Goal: Task Accomplishment & Management: Manage account settings

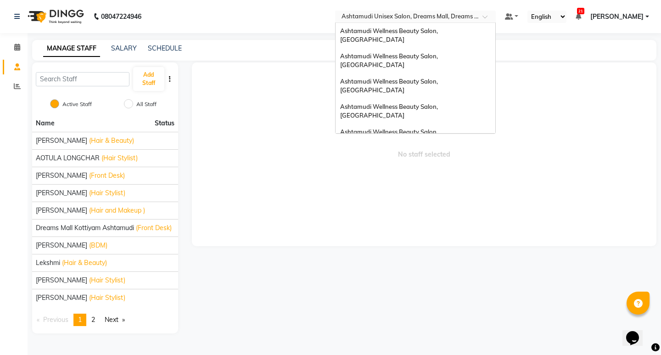
click at [428, 17] on input "text" at bounding box center [406, 17] width 133 height 9
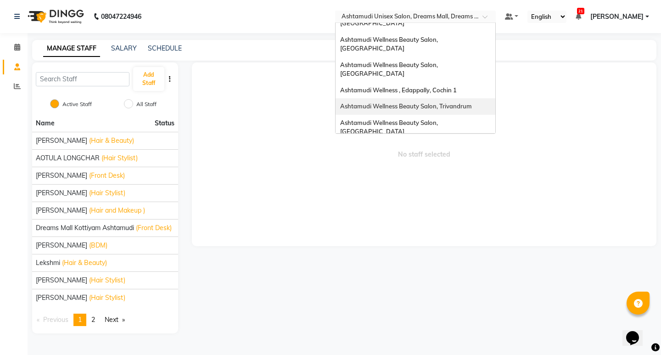
scroll to position [46, 0]
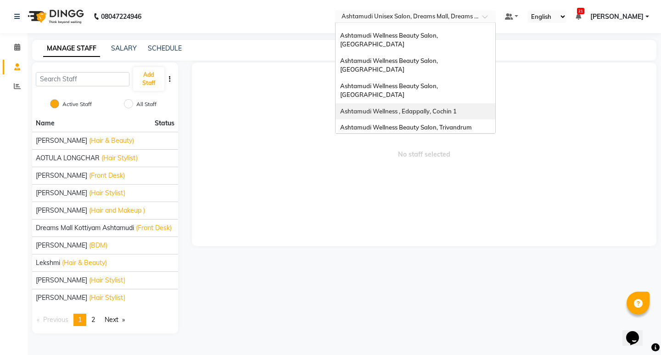
click at [436, 103] on div "Ashtamudi Wellness , Edappally, Cochin 1" at bounding box center [415, 111] width 160 height 17
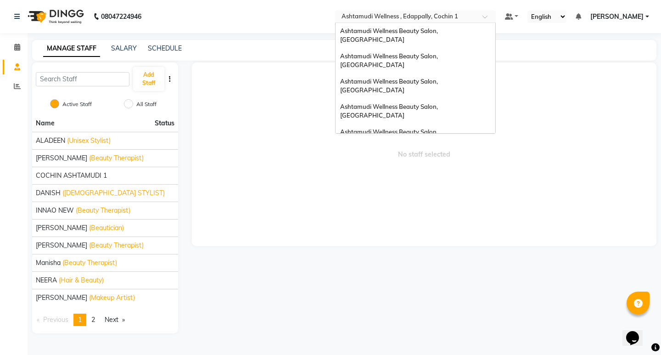
click at [422, 15] on input "text" at bounding box center [406, 17] width 133 height 9
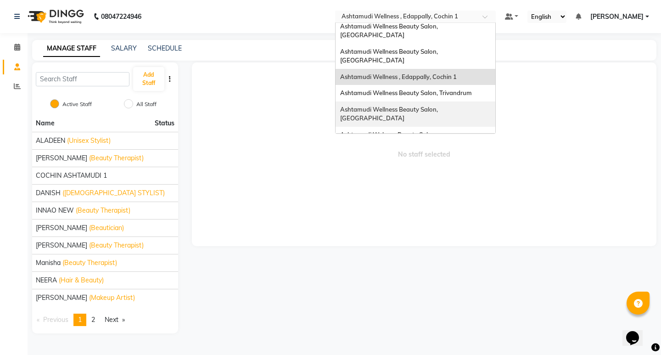
scroll to position [138, 0]
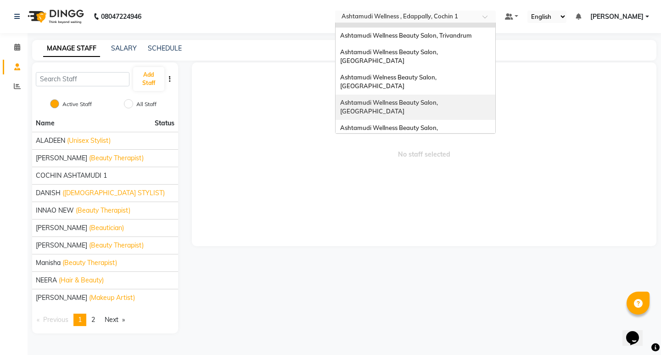
click at [439, 99] on span "Ashtamudi Wellness Beauty Salon, [GEOGRAPHIC_DATA]" at bounding box center [389, 107] width 99 height 17
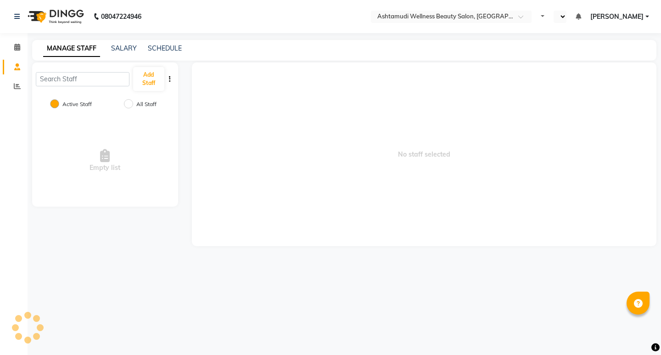
select select "en"
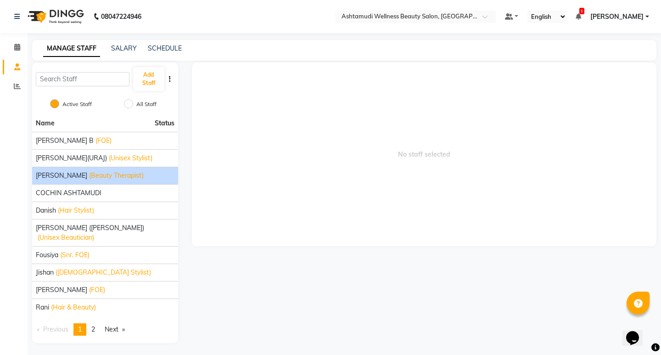
click at [56, 170] on li "[PERSON_NAME] (Beauty Therapist)" at bounding box center [105, 175] width 146 height 17
click at [54, 179] on span "[PERSON_NAME]" at bounding box center [61, 176] width 51 height 10
